Goal: Task Accomplishment & Management: Use online tool/utility

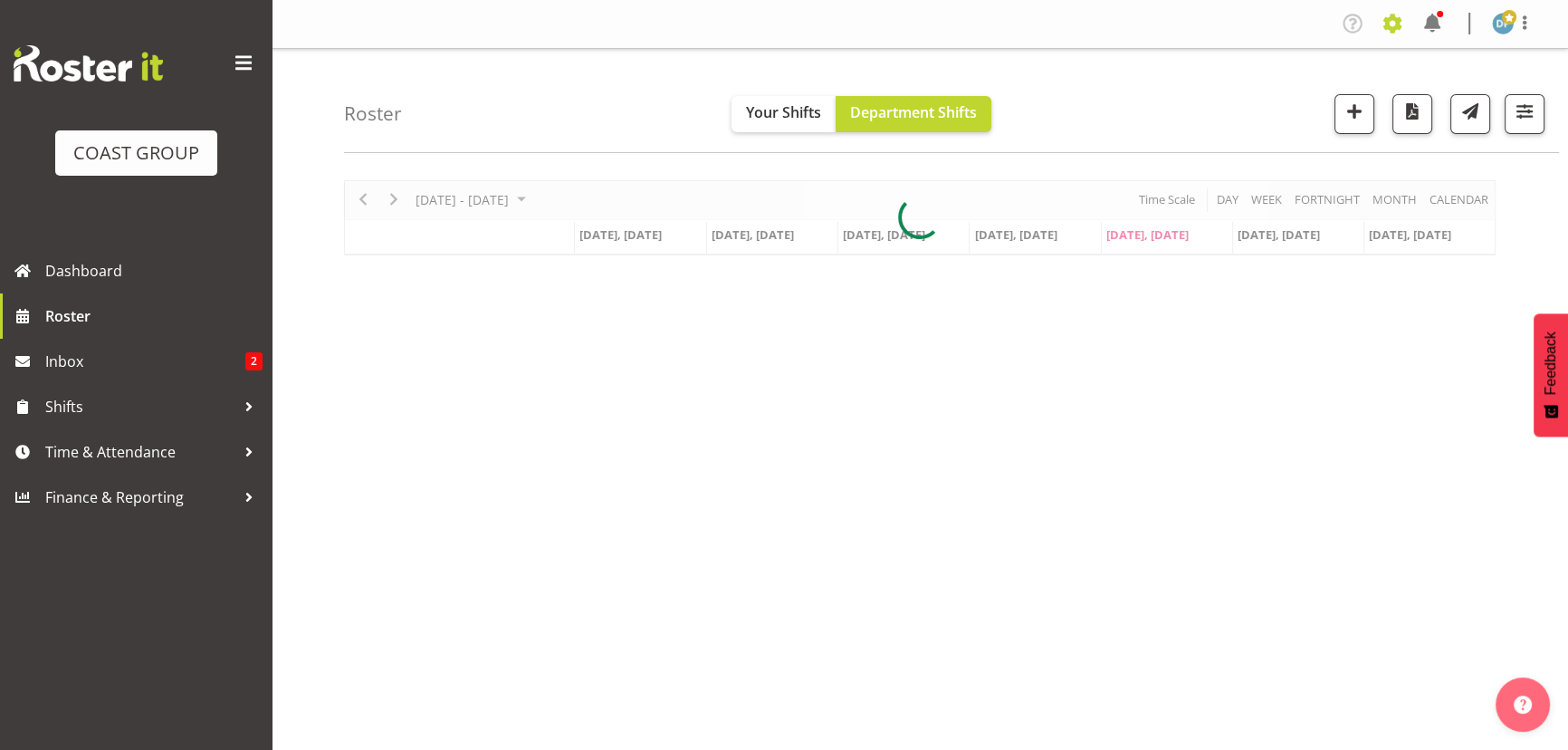
click at [1391, 23] on span at bounding box center [1392, 23] width 29 height 29
click at [1269, 99] on link "Jobs" at bounding box center [1319, 98] width 174 height 32
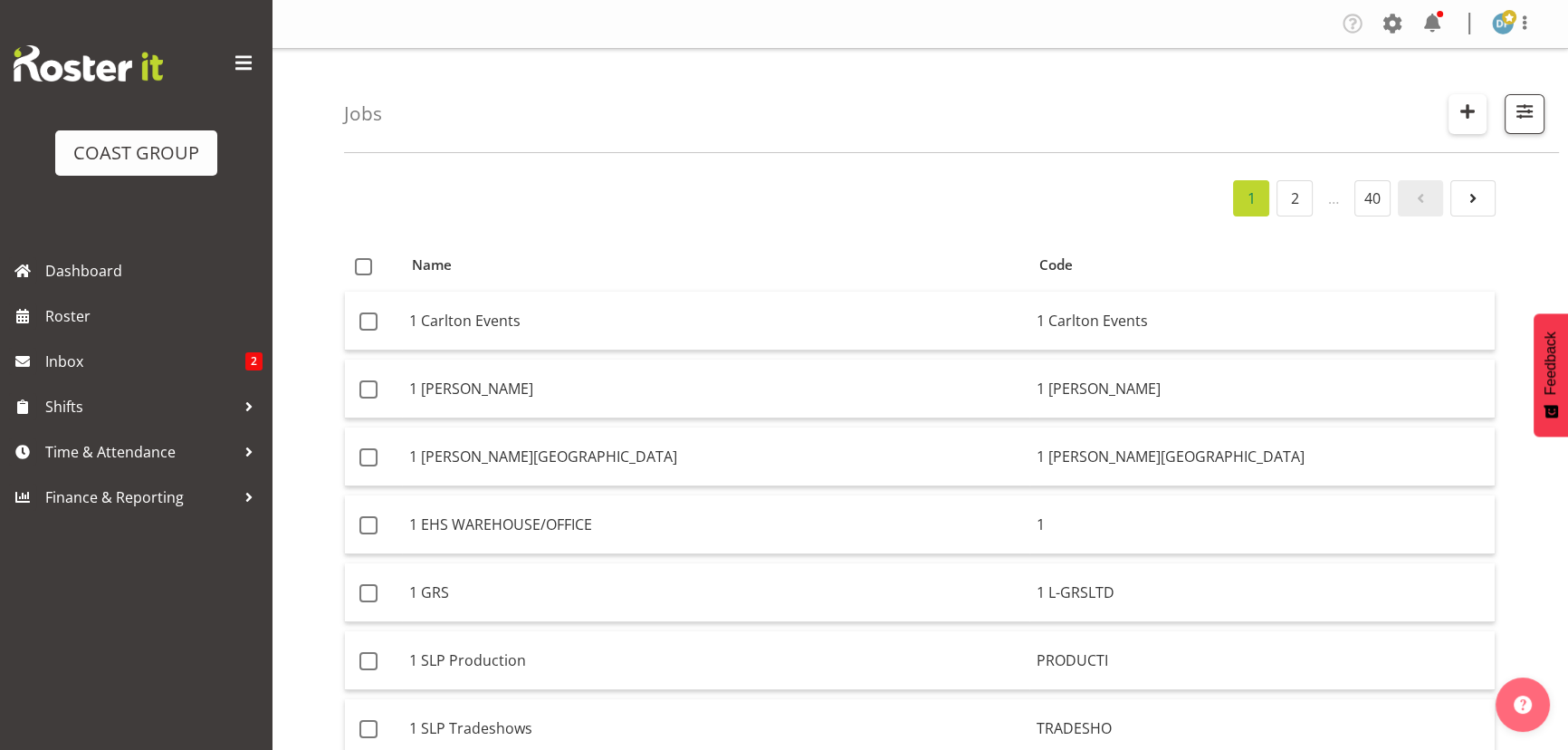
click at [1469, 111] on span "button" at bounding box center [1468, 111] width 24 height 24
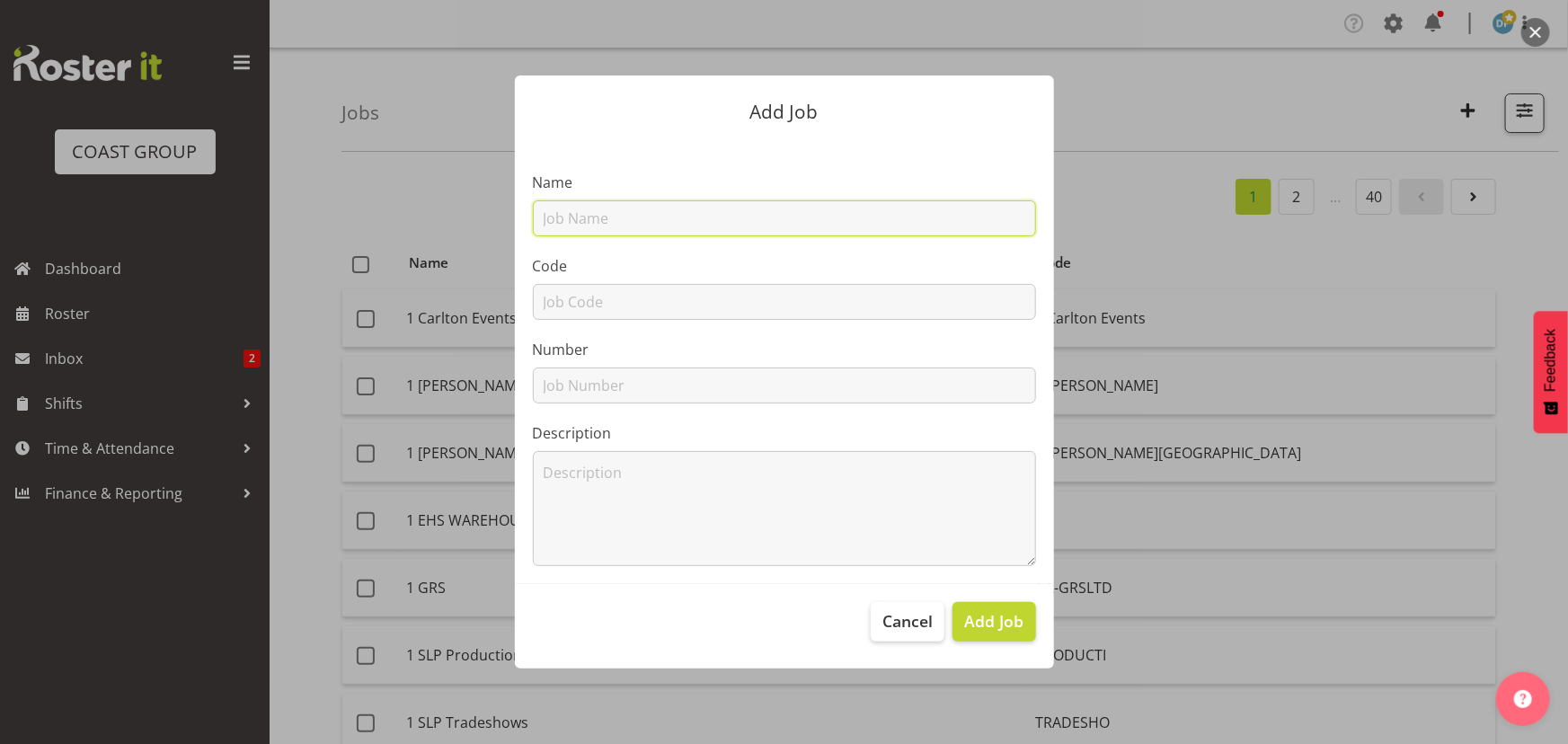
click at [605, 214] on input "text" at bounding box center [784, 218] width 503 height 36
type input "22511014 - Kacific @ ALGIM"
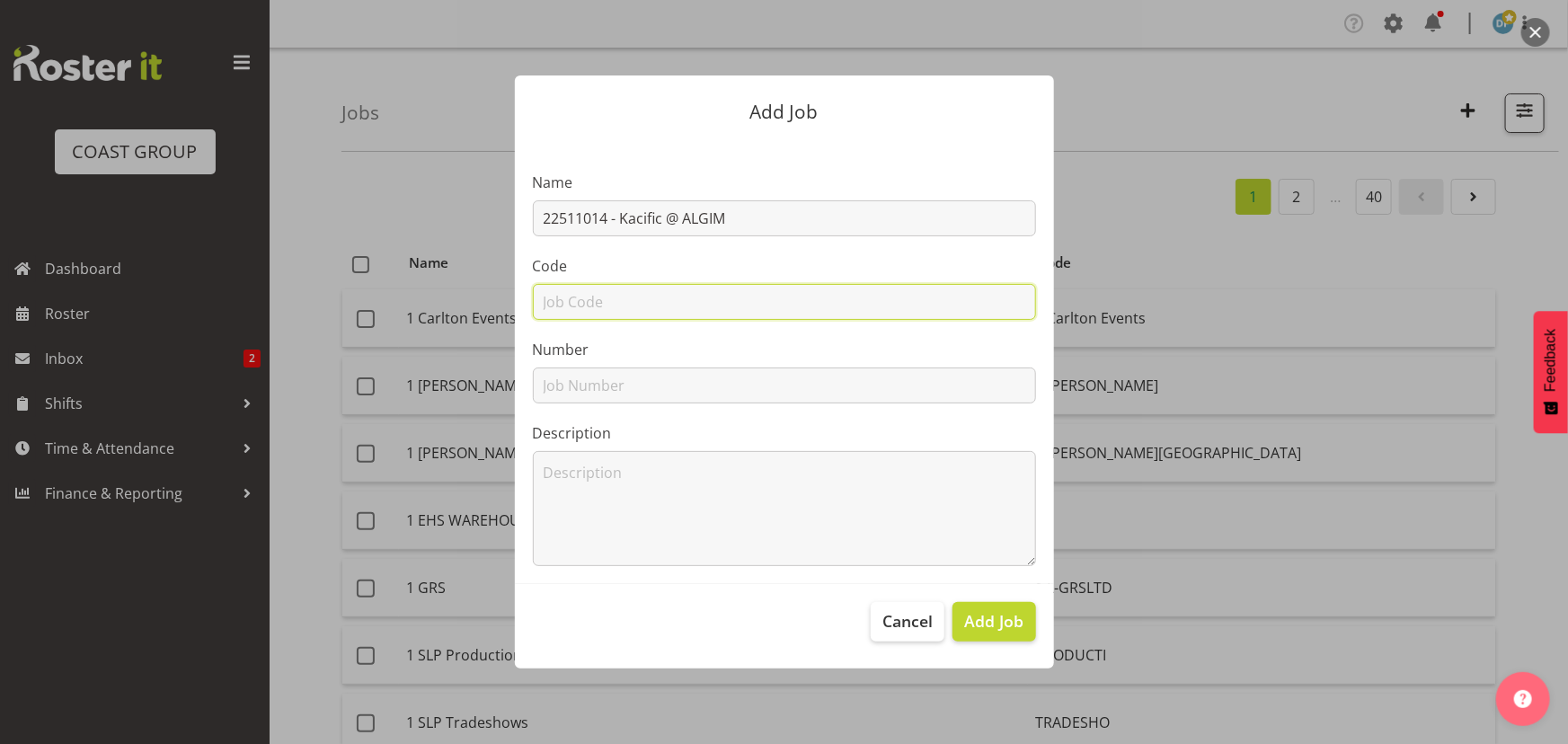
click at [611, 299] on input "text" at bounding box center [784, 302] width 503 height 36
type input "22511014"
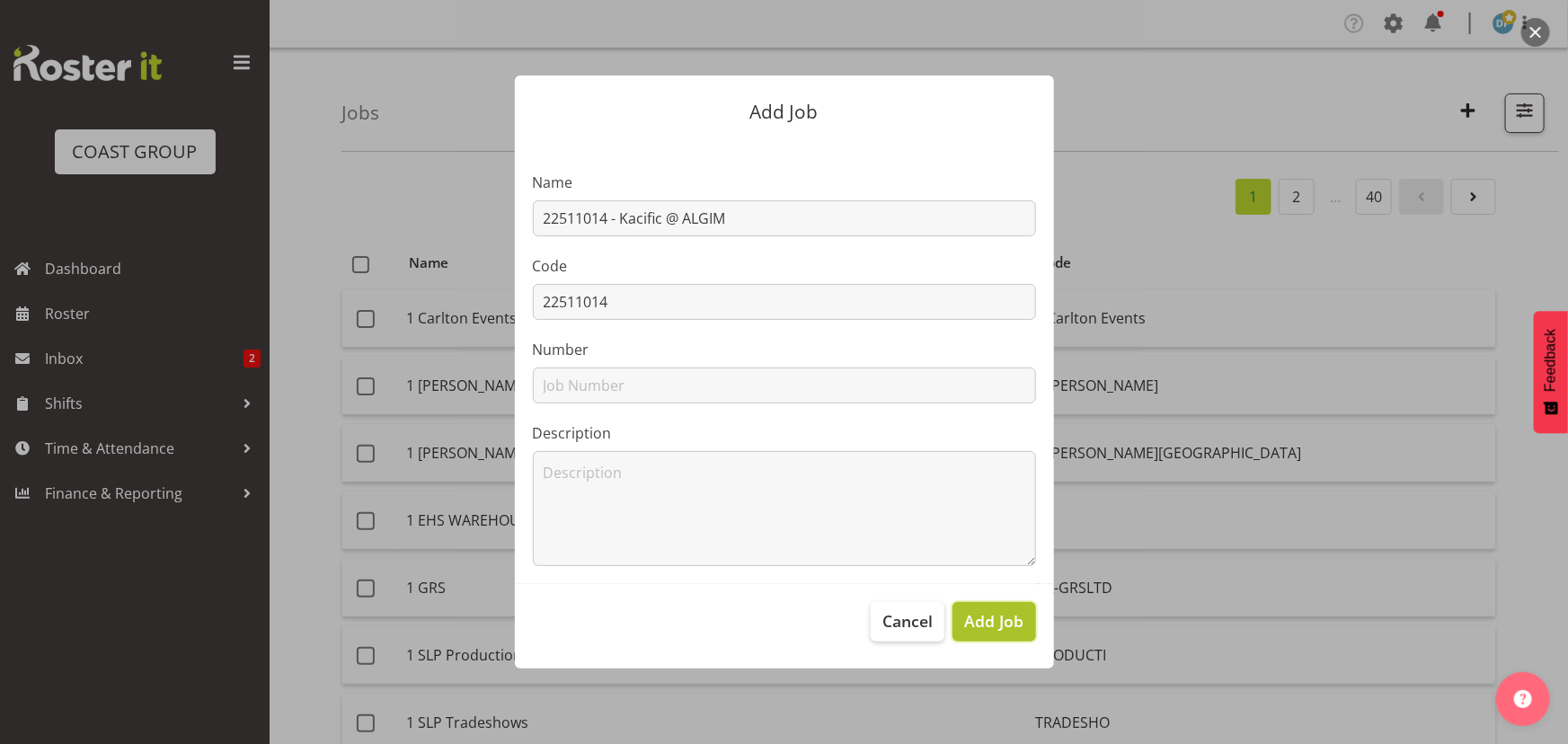
click at [1004, 617] on span "Add Job" at bounding box center [993, 621] width 59 height 24
